Goal: Task Accomplishment & Management: Manage account settings

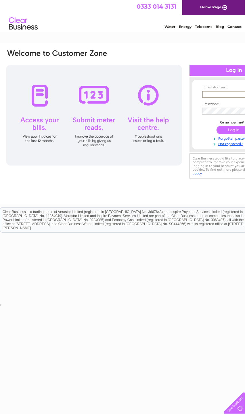
type input "abdullahatug@hotmail.com"
click at [234, 130] on input "submit" at bounding box center [234, 130] width 35 height 8
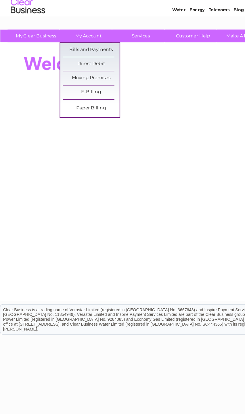
click at [87, 54] on link "Bills and Payments" at bounding box center [76, 60] width 48 height 12
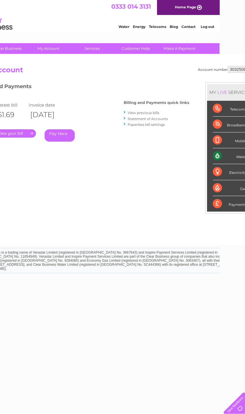
scroll to position [0, 27]
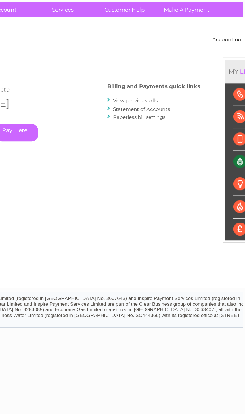
click at [126, 111] on link "View previous bills" at bounding box center [142, 113] width 32 height 4
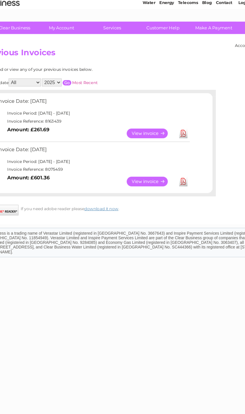
click at [133, 135] on link "View" at bounding box center [151, 139] width 42 height 8
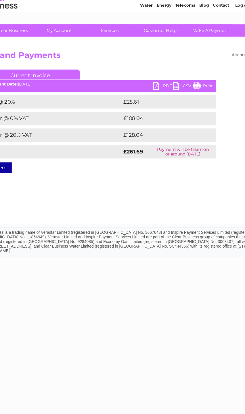
scroll to position [0, 40]
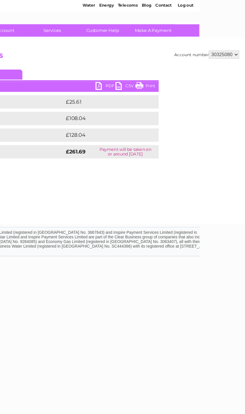
click at [115, 93] on link "PDF" at bounding box center [123, 97] width 17 height 8
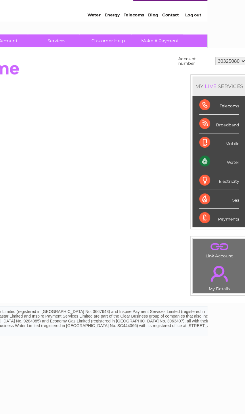
scroll to position [0, 40]
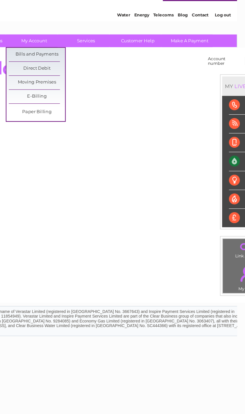
click at [37, 90] on link "E-Billing" at bounding box center [37, 96] width 48 height 12
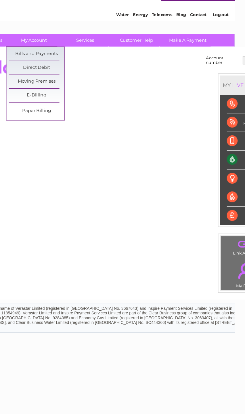
click at [44, 103] on link "Paper Billing" at bounding box center [68, 109] width 48 height 12
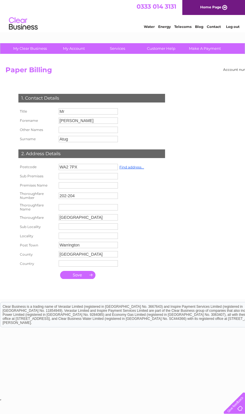
click at [88, 279] on input "submit" at bounding box center [77, 275] width 35 height 8
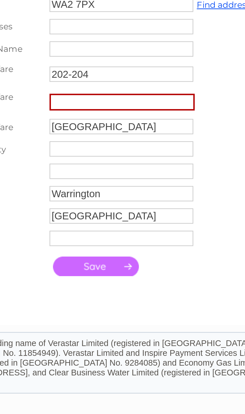
click at [60, 271] on input "submit" at bounding box center [77, 275] width 35 height 8
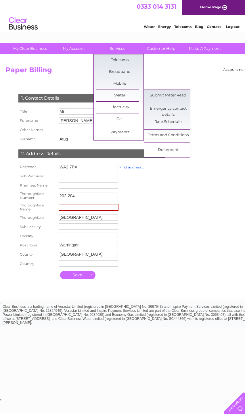
click at [179, 126] on link "Rate Schedule" at bounding box center [169, 122] width 48 height 12
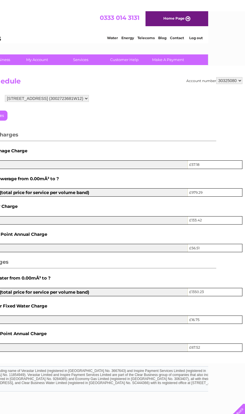
scroll to position [0, 39]
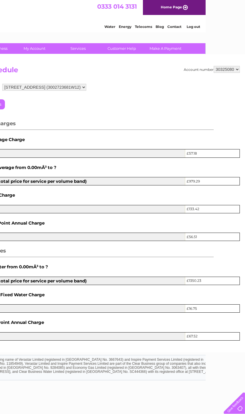
click at [199, 26] on link "Log out" at bounding box center [194, 26] width 14 height 4
